Goal: Transaction & Acquisition: Purchase product/service

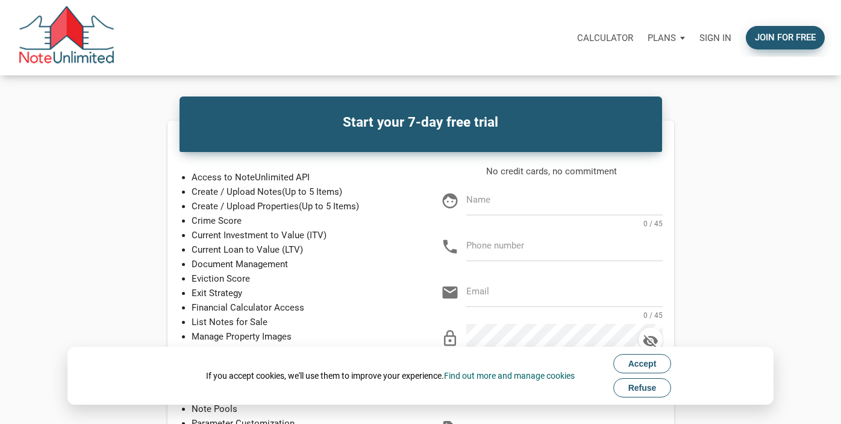
click at [771, 39] on div "Join for free" at bounding box center [785, 38] width 61 height 14
click at [645, 362] on span "Accept" at bounding box center [643, 364] width 28 height 10
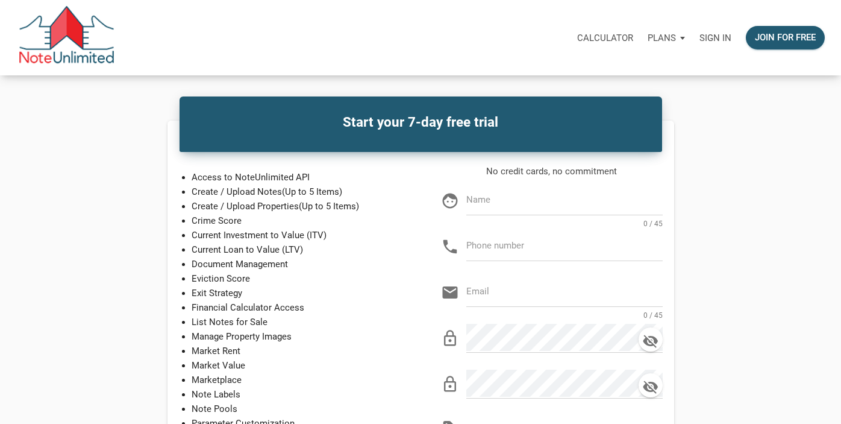
click at [539, 205] on input "text" at bounding box center [565, 199] width 196 height 27
type input "Wood Speed"
click at [535, 251] on input "text" at bounding box center [565, 245] width 196 height 27
type input "940-368-8578"
click at [535, 295] on input "email" at bounding box center [565, 291] width 196 height 27
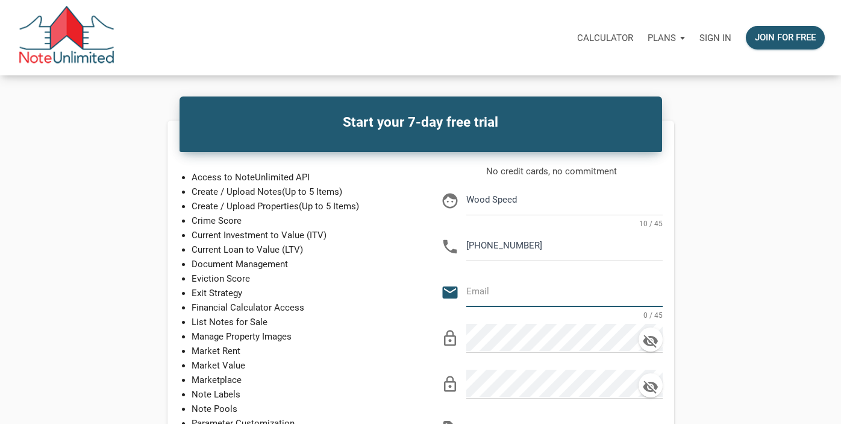
type input "g"
type input "speedbrothersrealestate@gmail.com"
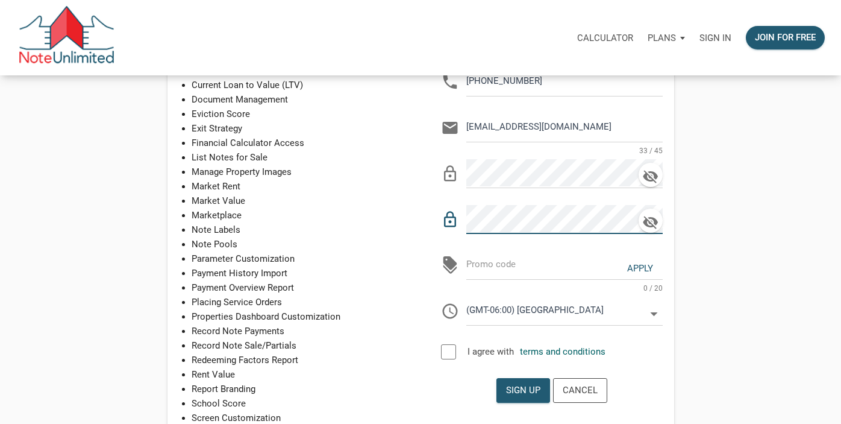
scroll to position [175, 0]
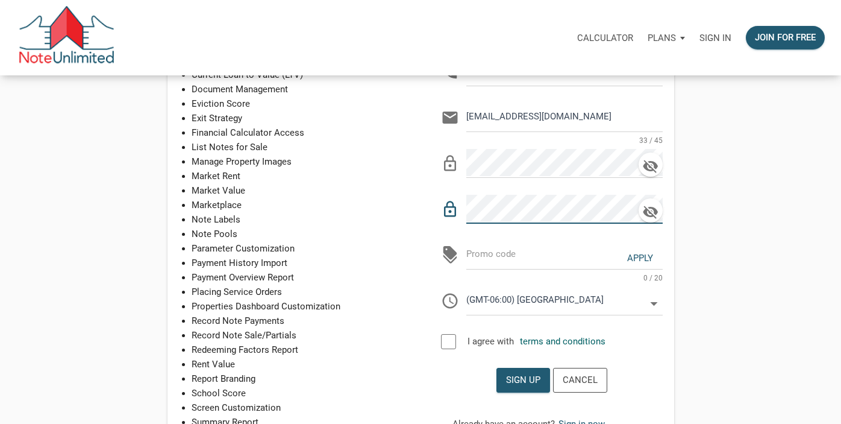
click at [453, 341] on div at bounding box center [448, 341] width 15 height 15
click at [635, 300] on input "(GMT-06:00) Chicago" at bounding box center [556, 299] width 179 height 27
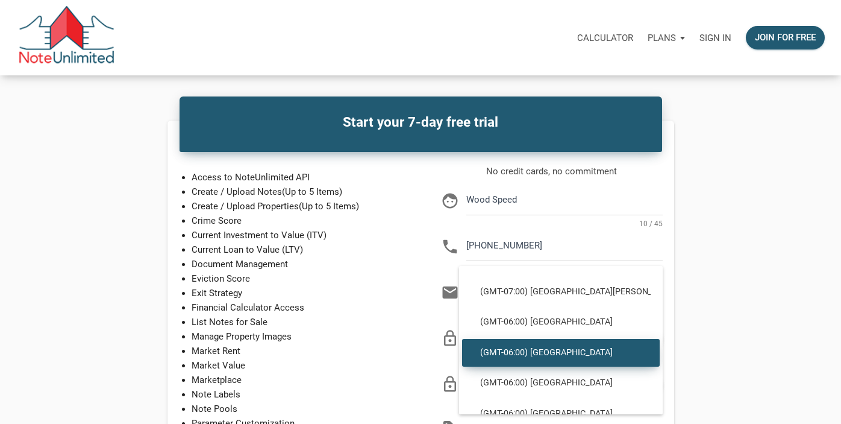
scroll to position [394, 0]
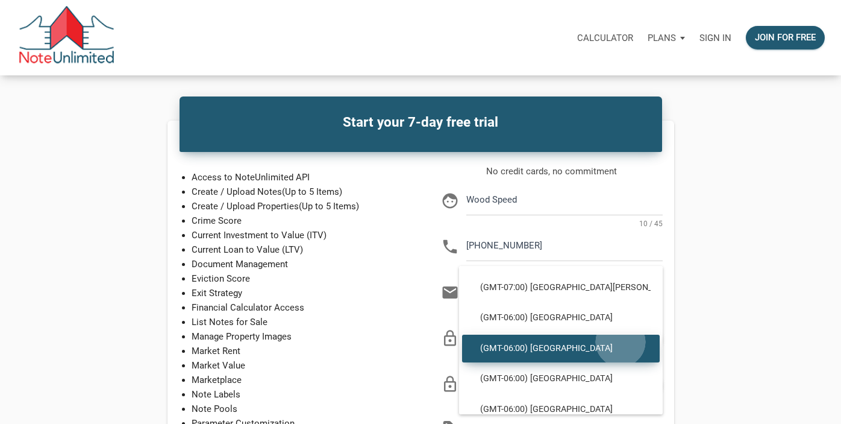
click at [621, 342] on div "(GMT-06:00) Chicago" at bounding box center [561, 349] width 198 height 28
select select
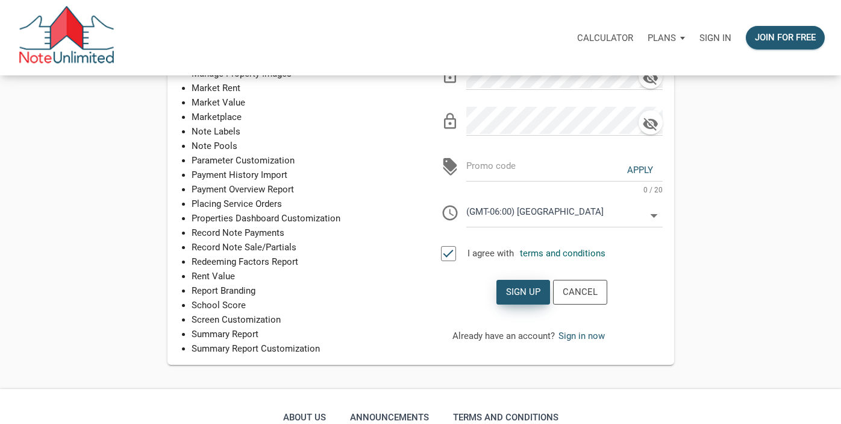
click at [532, 298] on div "Sign up" at bounding box center [523, 292] width 52 height 24
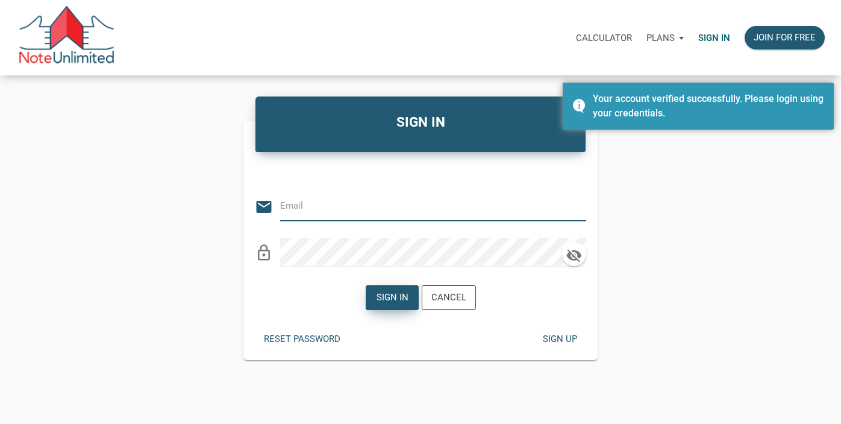
type input "[EMAIL_ADDRESS][DOMAIN_NAME]"
click at [394, 295] on div "Sign in" at bounding box center [392, 298] width 32 height 14
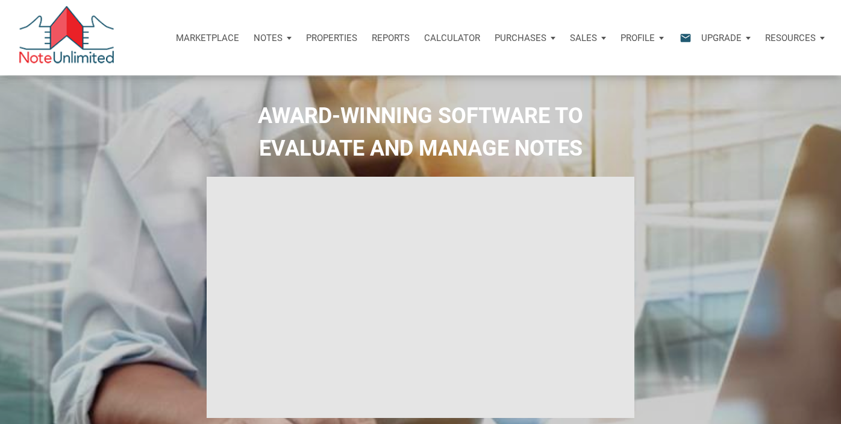
select select
type input "Introduction to new features"
select select
click at [212, 36] on p "Marketplace" at bounding box center [207, 38] width 63 height 11
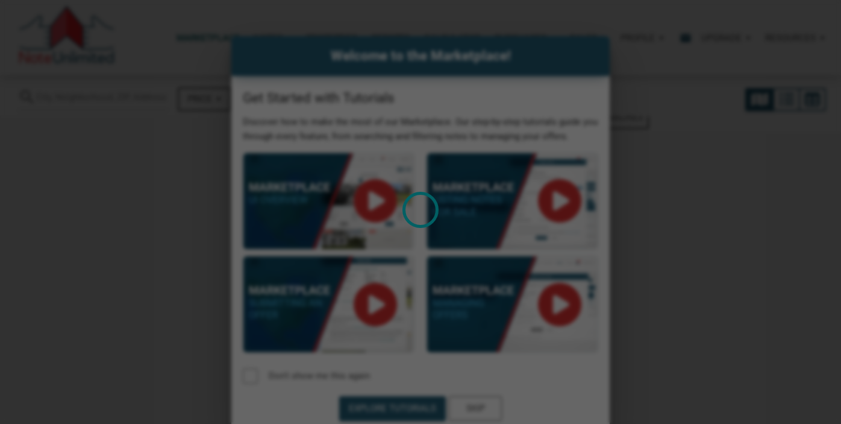
select select
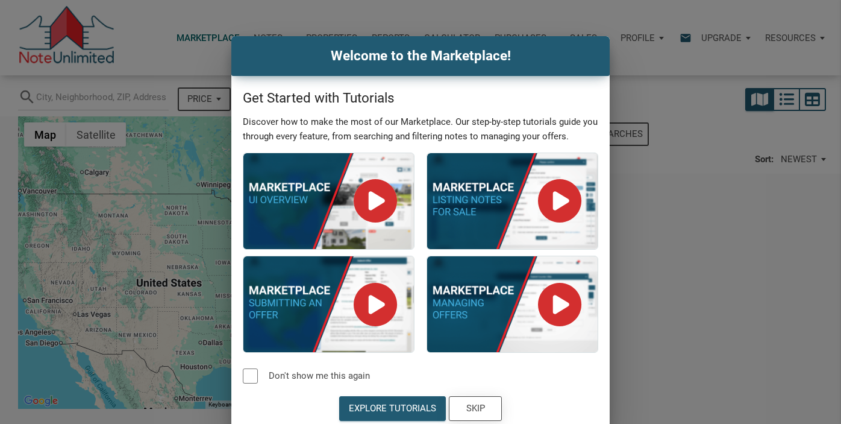
click at [485, 399] on div "Skip" at bounding box center [476, 409] width 52 height 24
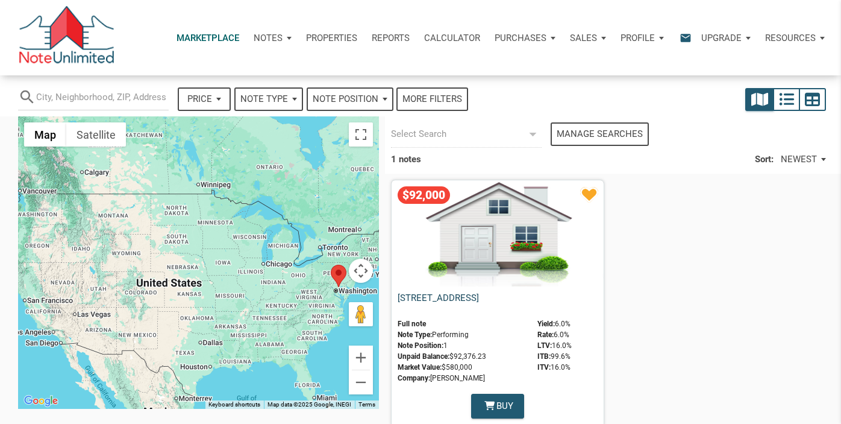
click at [479, 300] on link "[STREET_ADDRESS]" at bounding box center [438, 297] width 81 height 11
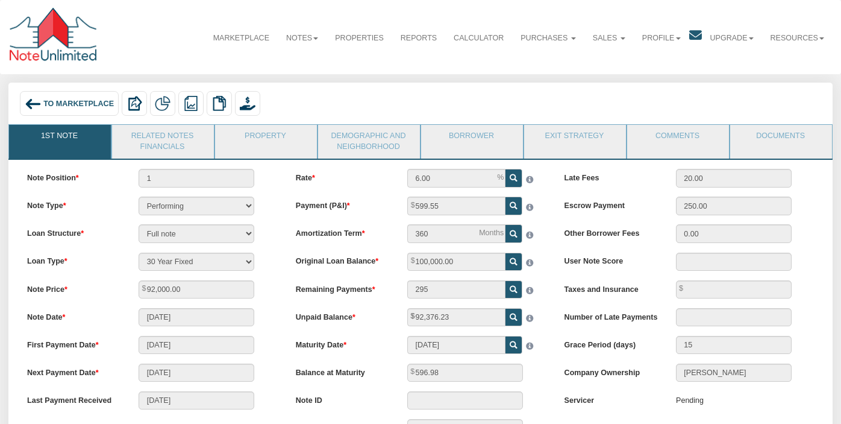
click at [68, 102] on span "To Marketplace" at bounding box center [78, 103] width 71 height 8
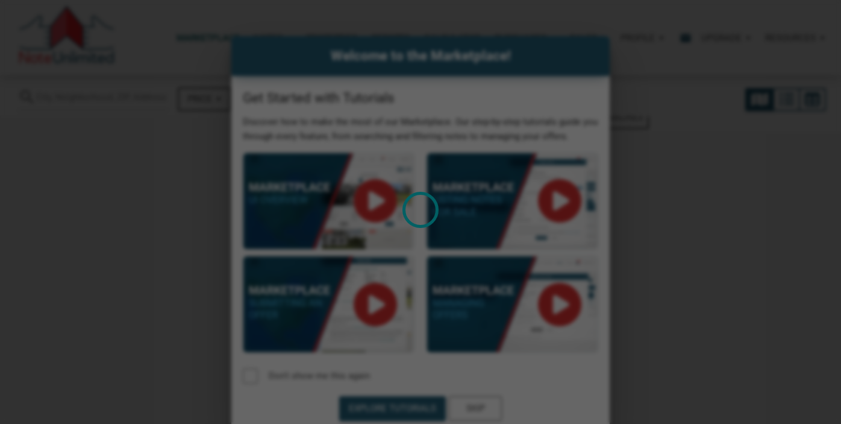
select select
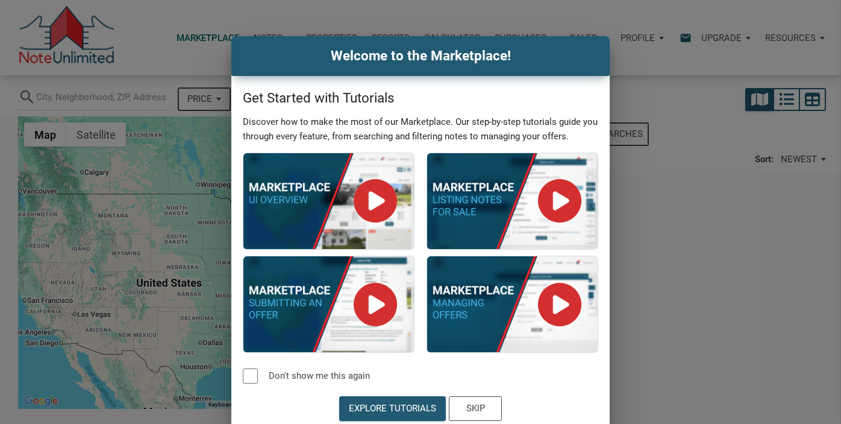
click at [668, 246] on div "Welcome to the Marketplace! Get Started with Tutorials Discover how to make the…" at bounding box center [420, 233] width 841 height 394
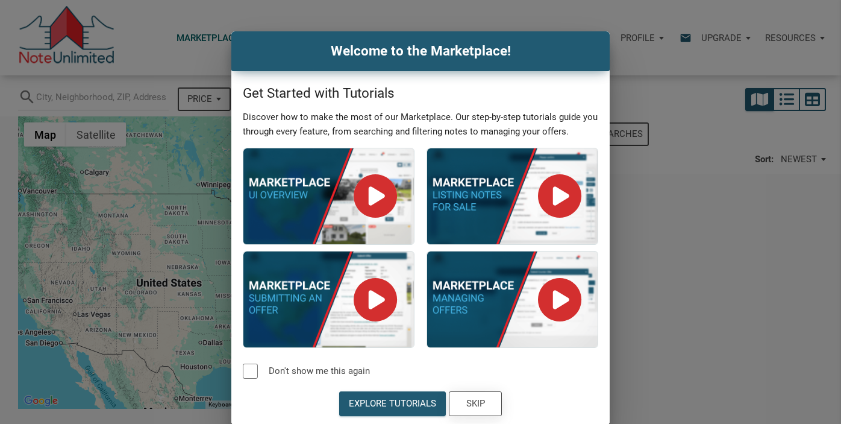
click at [482, 401] on div "Skip" at bounding box center [476, 404] width 19 height 14
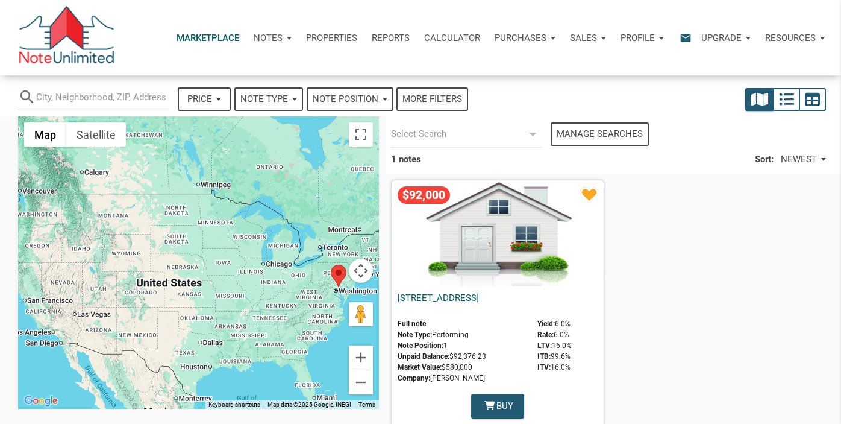
click at [327, 40] on p "Properties" at bounding box center [331, 38] width 51 height 11
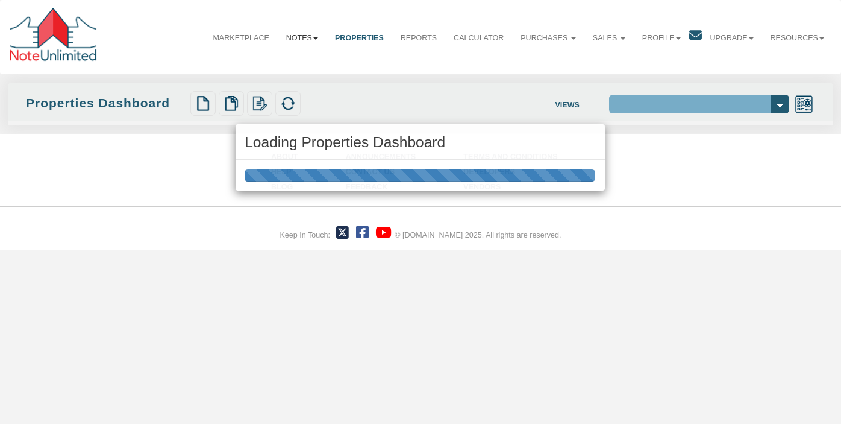
select select "138"
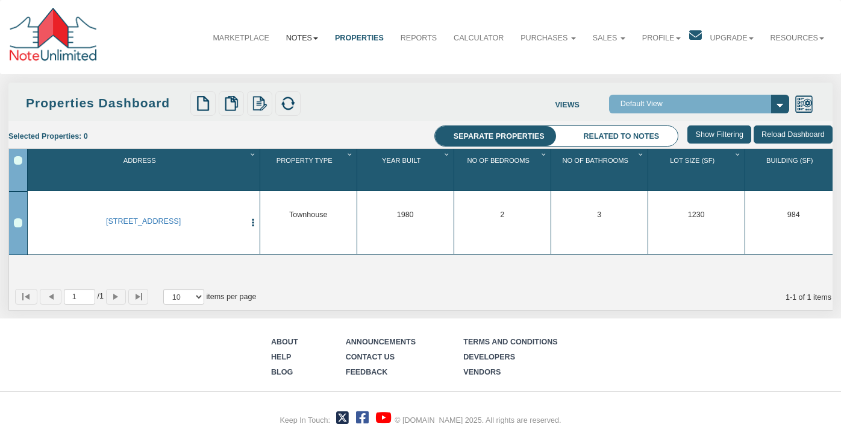
click at [304, 45] on link "Notes" at bounding box center [302, 38] width 49 height 29
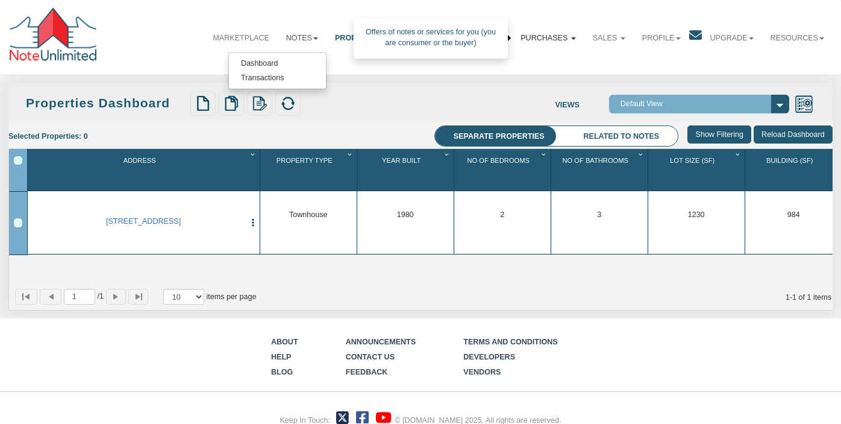
click at [536, 40] on link "Purchases" at bounding box center [548, 38] width 72 height 29
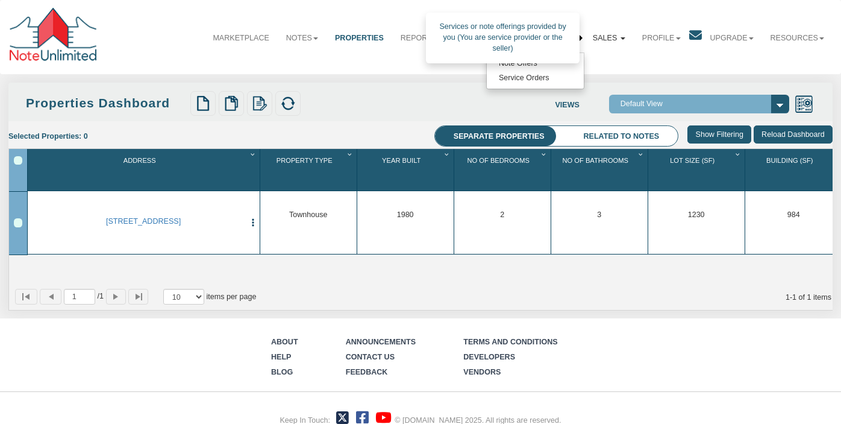
click at [608, 40] on link "Sales" at bounding box center [609, 38] width 49 height 29
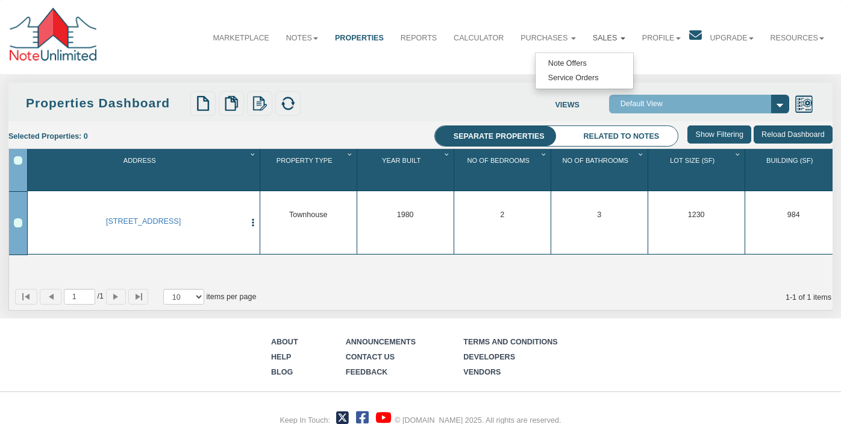
click at [611, 8] on li "Sales Note Offers Service Orders" at bounding box center [609, 30] width 49 height 44
